Goal: Task Accomplishment & Management: Manage account settings

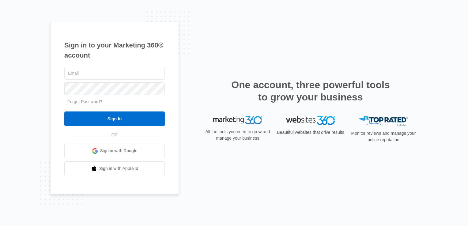
type input "michael.henken@madwire.com"
click at [129, 150] on span "Sign in with Google" at bounding box center [118, 151] width 37 height 6
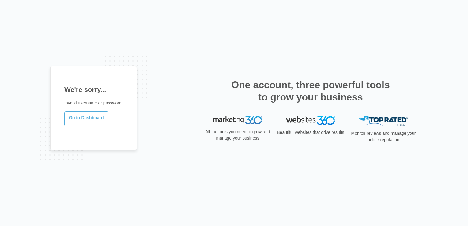
click at [96, 115] on link "Go to Dashboard" at bounding box center [86, 119] width 44 height 15
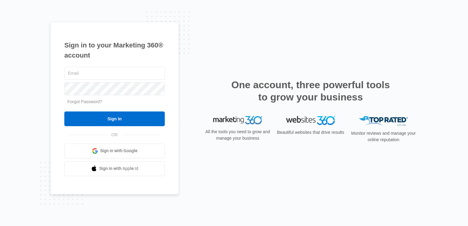
type input "michael.henken@madwire.com"
click at [131, 167] on span "Sign in with Apple Id" at bounding box center [118, 168] width 39 height 6
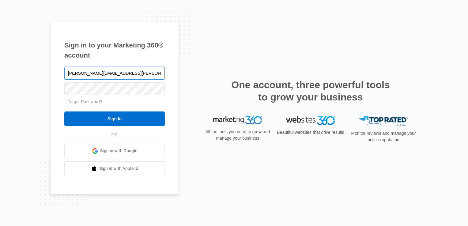
click at [86, 75] on input "michael.henken@madwire.com" at bounding box center [114, 73] width 101 height 13
type input "michael.henken@madwire.com"
click at [64, 112] on input "Sign In" at bounding box center [114, 119] width 101 height 15
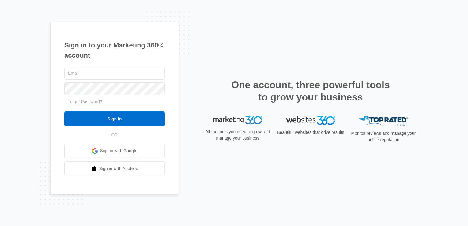
type input "michael.henken@madwire.com"
click at [110, 135] on span "OR" at bounding box center [114, 135] width 15 height 6
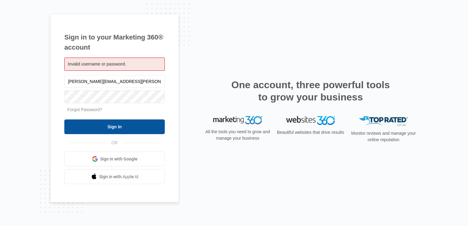
click at [118, 132] on input "Sign In" at bounding box center [114, 127] width 101 height 15
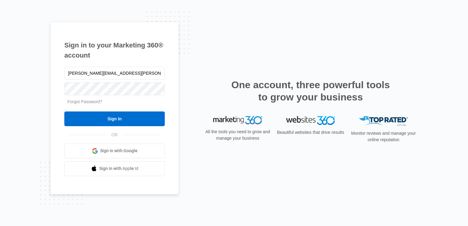
drag, startPoint x: 201, startPoint y: 140, endPoint x: 201, endPoint y: 180, distance: 40.5
click at [201, 142] on div "Sign in to your Marketing 360® account [PERSON_NAME][EMAIL_ADDRESS][PERSON_NAME…" at bounding box center [234, 113] width 368 height 183
